Goal: Information Seeking & Learning: Learn about a topic

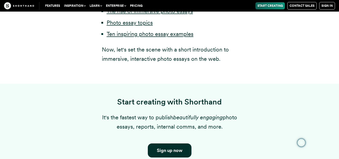
scroll to position [351, 0]
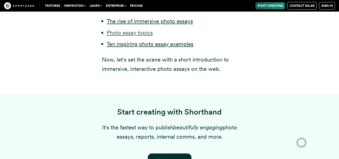
click at [137, 35] on link "Photo essay topics" at bounding box center [130, 32] width 46 height 7
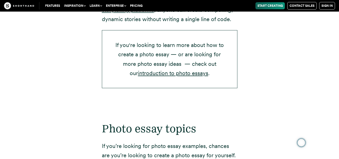
scroll to position [943, 0]
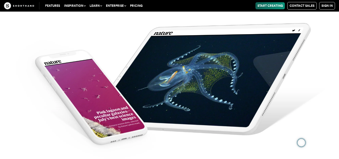
scroll to position [1867, 0]
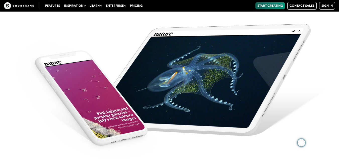
click at [112, 36] on img at bounding box center [169, 85] width 339 height 159
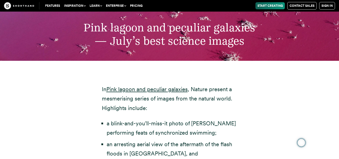
scroll to position [1626, 0]
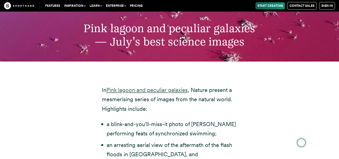
click at [143, 87] on link "Pink lagoon and peculiar galaxies" at bounding box center [146, 90] width 81 height 7
